Goal: Task Accomplishment & Management: Use online tool/utility

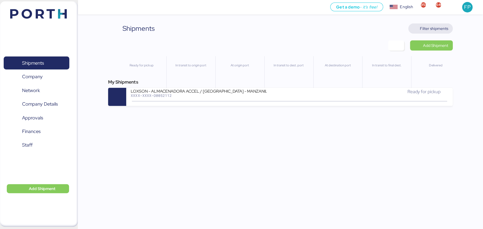
click at [442, 29] on span "Filter shipments" at bounding box center [434, 28] width 28 height 7
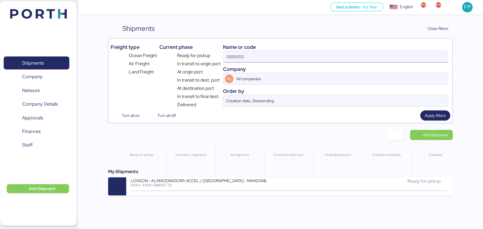
click at [237, 55] on input "O0052112" at bounding box center [335, 56] width 224 height 11
paste input "008"
type input "O0052008"
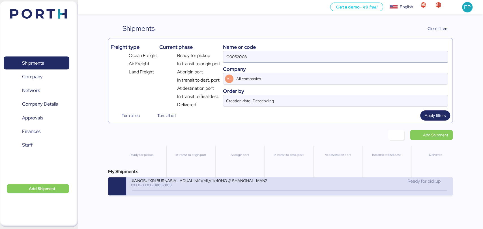
click at [200, 182] on div "JIANGSU XIN BURNASIA - ADUALINK VMI // 1x40HQ // SHANGHAI - MANZANILLO / HBL: B…" at bounding box center [199, 180] width 136 height 5
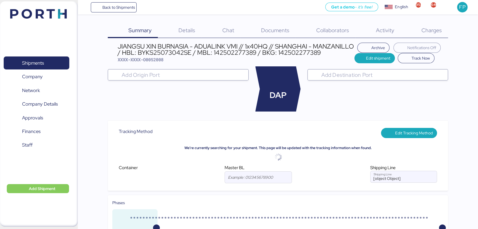
click at [444, 35] on div "Charges 0" at bounding box center [424, 30] width 47 height 15
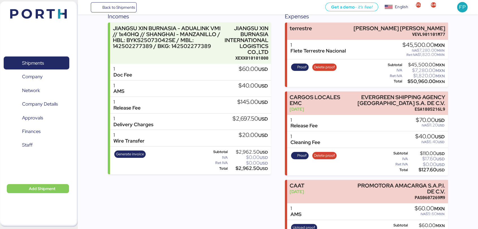
scroll to position [75, 0]
click at [138, 154] on span "Generate invoice" at bounding box center [130, 155] width 28 height 6
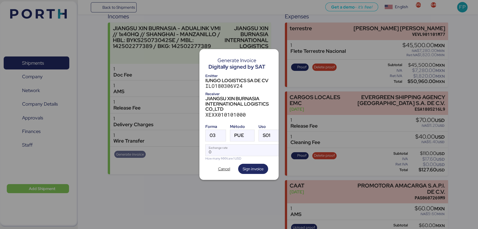
scroll to position [0, 0]
click at [217, 130] on div at bounding box center [221, 135] width 10 height 11
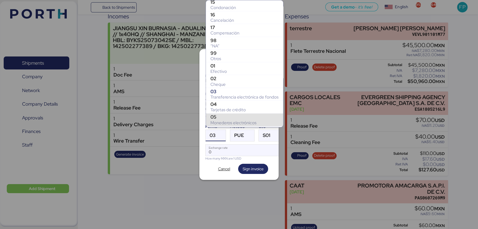
scroll to position [66, 0]
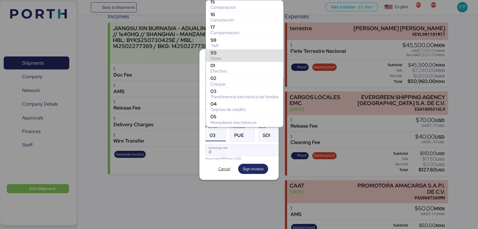
click at [219, 57] on div "Otros" at bounding box center [245, 59] width 68 height 6
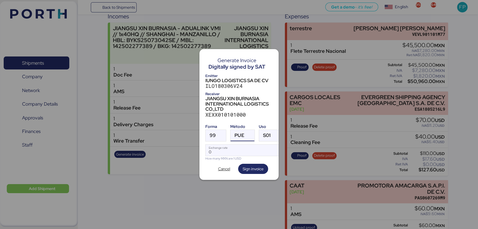
click at [242, 130] on div "PUE" at bounding box center [240, 135] width 10 height 11
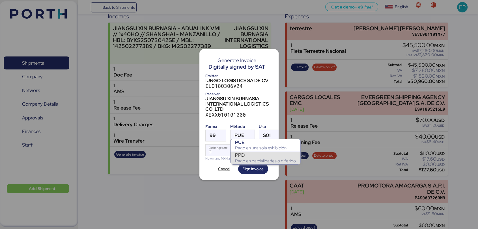
click at [246, 159] on div "Pago en parcialidades o diferido" at bounding box center [265, 161] width 61 height 6
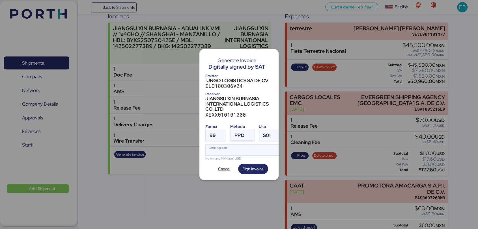
click at [232, 152] on input "Exchange rate" at bounding box center [243, 150] width 75 height 11
type input "0"
paste input "18.5908"
type input "18.5908"
click at [249, 166] on span "Sign invoice" at bounding box center [253, 169] width 21 height 7
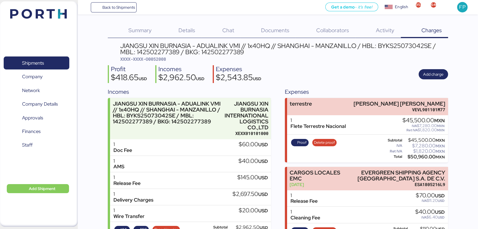
click at [158, 61] on span "XXXX-XXXX-O0052008" at bounding box center [143, 59] width 46 height 6
copy span "O0052008"
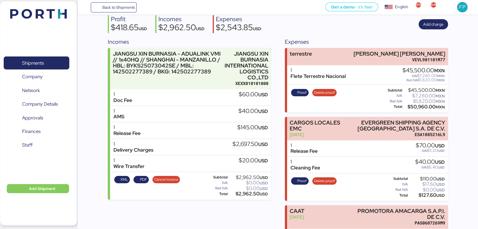
click at [251, 196] on div "$2,962.50 USD" at bounding box center [248, 194] width 39 height 4
copy div "2,962.50"
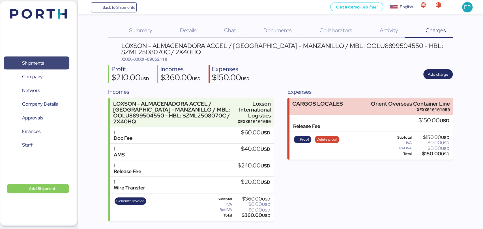
click at [45, 60] on span "Shipments" at bounding box center [36, 63] width 61 height 8
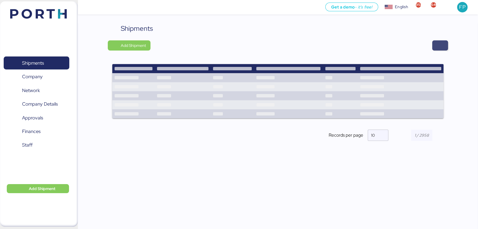
click at [439, 45] on span "button" at bounding box center [440, 46] width 7 height 8
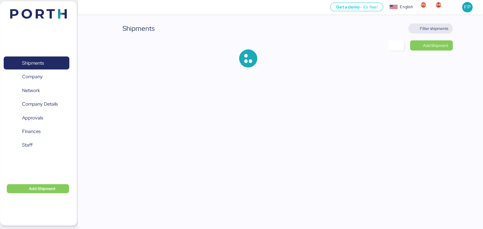
click at [426, 25] on span "Filter shipments" at bounding box center [434, 28] width 28 height 7
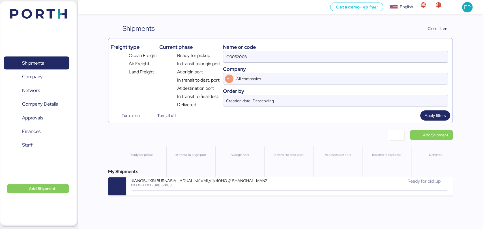
click at [241, 60] on input "O0052008" at bounding box center [335, 56] width 224 height 11
paste input "9"
type input "O0052009"
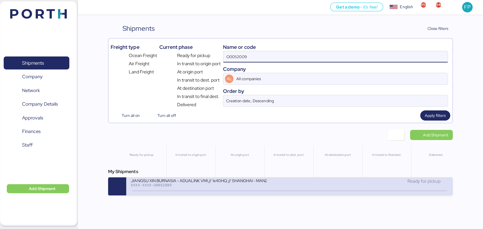
click at [220, 190] on div "JIANGSU XIN BURNASIA - ADUALINK VMI // 1x40HQ // SHANGHAI - MANZANILLO / HBL: B…" at bounding box center [210, 184] width 159 height 12
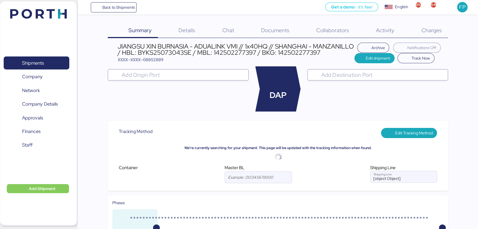
click at [434, 33] on span "Charges" at bounding box center [431, 30] width 20 height 7
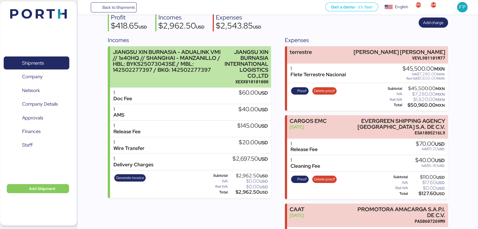
scroll to position [55, 0]
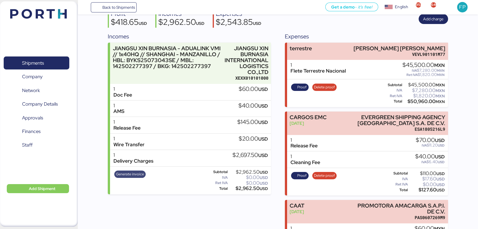
click at [134, 175] on span "Generate invoice" at bounding box center [130, 174] width 28 height 6
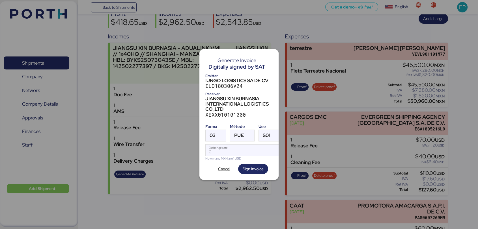
click at [215, 134] on span "03" at bounding box center [213, 135] width 6 height 5
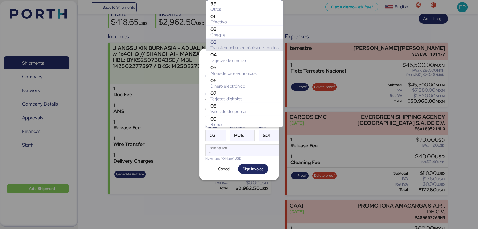
scroll to position [70, 0]
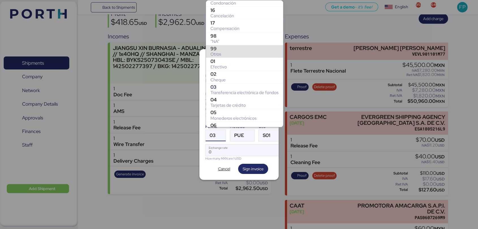
click at [216, 50] on div "99" at bounding box center [245, 49] width 68 height 6
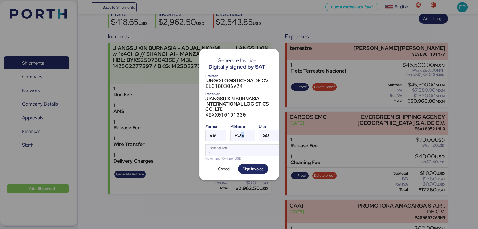
click at [242, 135] on span "PUE" at bounding box center [240, 135] width 10 height 5
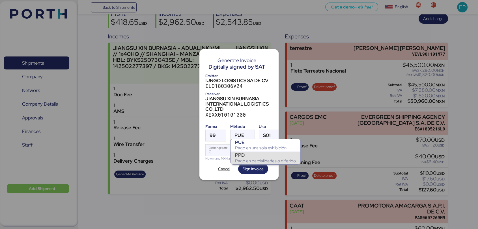
click at [246, 155] on div "PPD" at bounding box center [265, 156] width 61 height 6
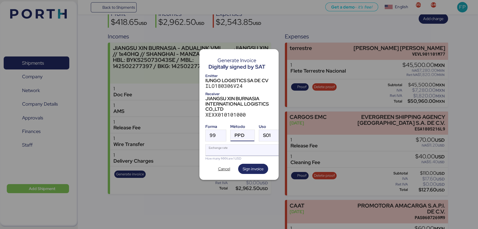
click at [230, 151] on input "Exchange rate" at bounding box center [243, 150] width 75 height 11
type input "0"
paste input "18.5908"
type input "18.5908"
click at [244, 169] on span "Sign invoice" at bounding box center [253, 169] width 21 height 7
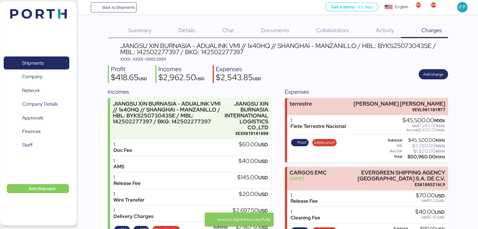
click at [154, 61] on span "XXXX-XXXX-O0052009" at bounding box center [143, 59] width 46 height 6
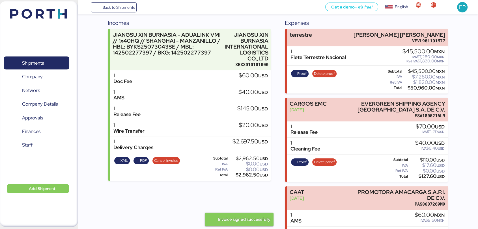
scroll to position [72, 0]
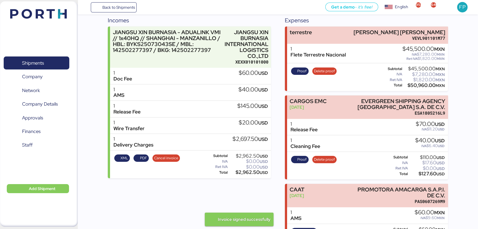
click at [248, 173] on div "$2,962.50 USD" at bounding box center [248, 173] width 39 height 4
copy div "2,962.50"
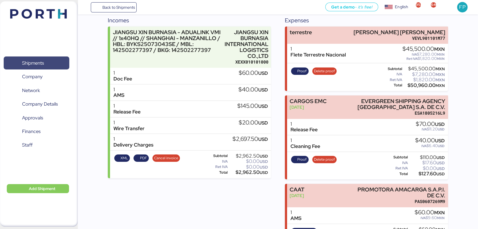
click at [45, 60] on span "Shipments" at bounding box center [36, 63] width 61 height 8
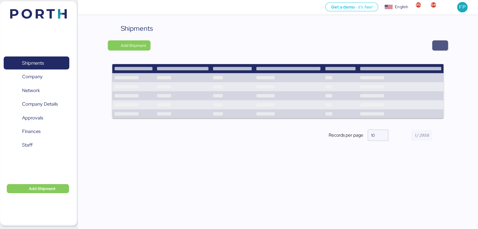
click at [445, 45] on span "button" at bounding box center [440, 45] width 16 height 10
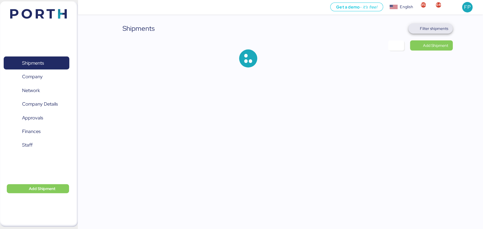
click at [437, 26] on span "Filter shipments" at bounding box center [434, 28] width 28 height 7
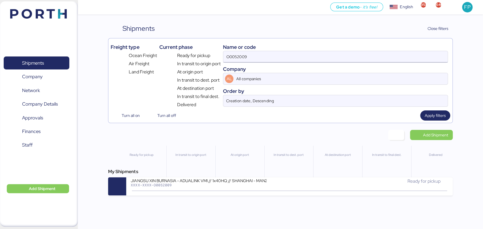
click at [234, 58] on input "O0052009" at bounding box center [335, 56] width 224 height 11
paste input "10"
type input "O0052010"
click at [209, 187] on div "XXXX-XXXX-O0052010" at bounding box center [199, 185] width 136 height 4
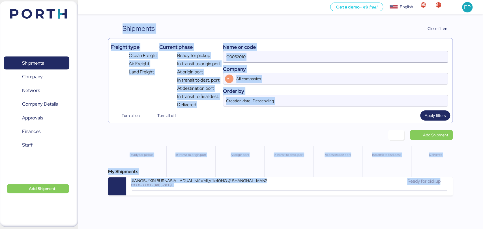
click at [209, 188] on div "Get a demo - it’s free! Get a demo English Inglés English 958 646 FP Shipments …" at bounding box center [241, 114] width 483 height 229
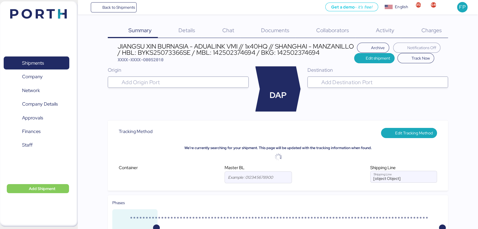
click at [436, 29] on span "Charges" at bounding box center [431, 30] width 20 height 7
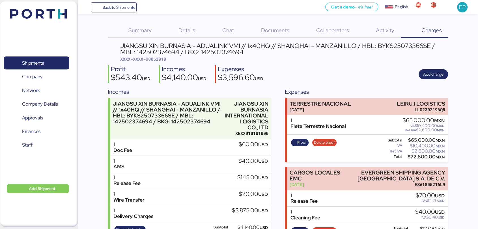
scroll to position [28, 0]
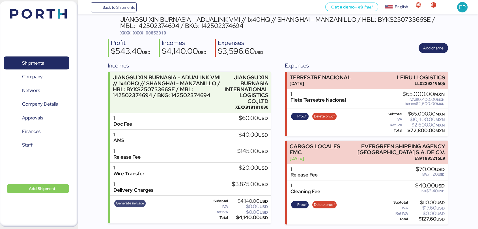
click at [138, 203] on span "Generate invoice" at bounding box center [130, 204] width 28 height 6
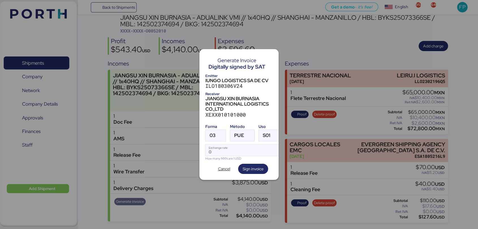
scroll to position [0, 0]
click at [217, 131] on div at bounding box center [221, 135] width 10 height 11
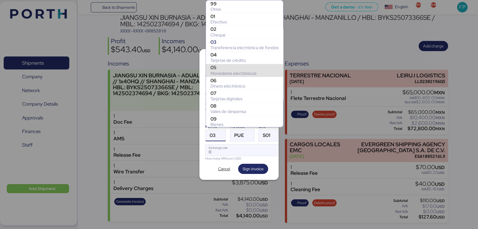
scroll to position [74, 0]
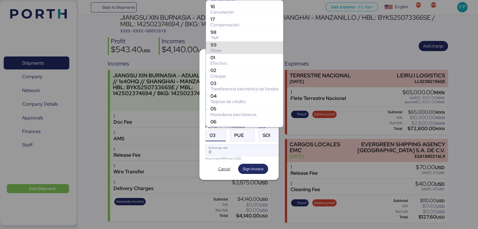
click at [219, 49] on div "Otros" at bounding box center [245, 51] width 68 height 6
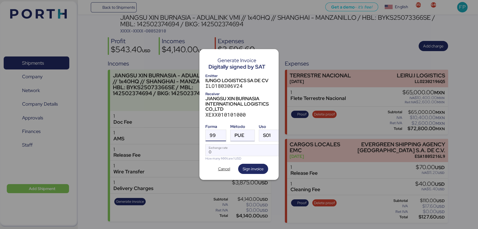
click at [235, 135] on span "PUE" at bounding box center [240, 135] width 10 height 5
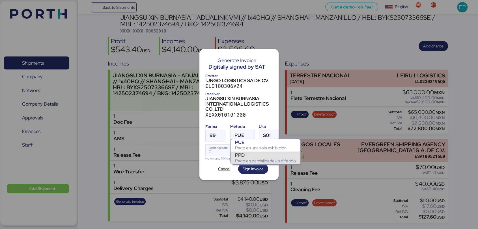
click at [245, 156] on div "PPD" at bounding box center [265, 156] width 61 height 6
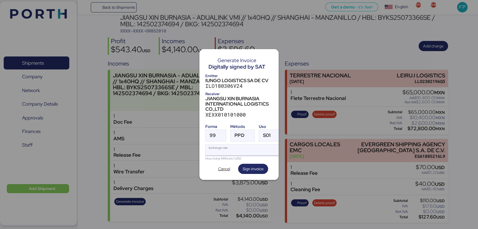
click at [218, 148] on input "Exchange rate" at bounding box center [243, 150] width 75 height 11
type input "0"
paste input "18.5908"
type input "18.5908"
click at [261, 171] on span "Sign invoice" at bounding box center [253, 169] width 30 height 10
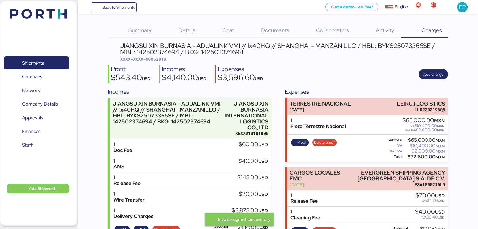
click at [166, 60] on span "XXXX-XXXX-O0052010" at bounding box center [143, 59] width 46 height 6
copy span "O0052010"
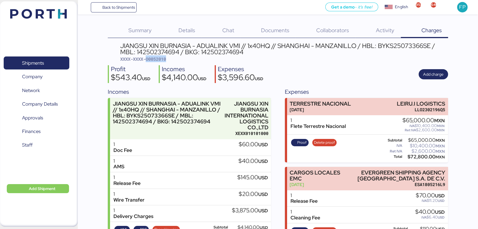
scroll to position [28, 0]
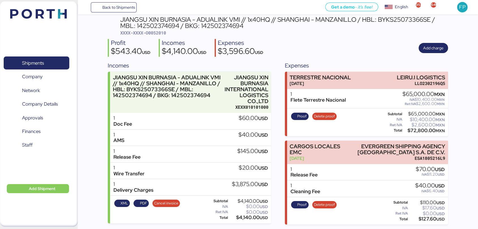
click at [248, 217] on div "$4,140.00 USD" at bounding box center [248, 218] width 39 height 4
copy div "4,140.00"
